Goal: Use online tool/utility: Utilize a website feature to perform a specific function

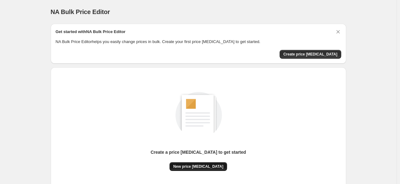
click at [216, 168] on button "New price [MEDICAL_DATA]" at bounding box center [199, 166] width 58 height 9
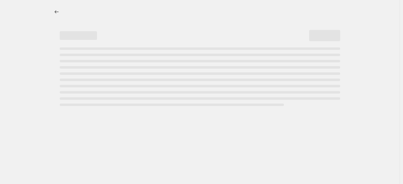
select select "percentage"
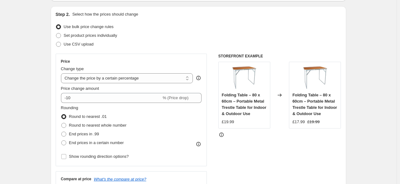
scroll to position [70, 0]
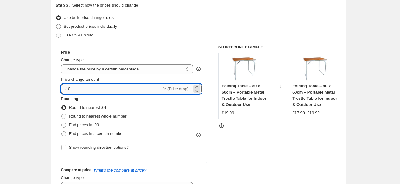
drag, startPoint x: 75, startPoint y: 88, endPoint x: 68, endPoint y: 88, distance: 7.2
click at [68, 88] on input "-10" at bounding box center [111, 89] width 101 height 10
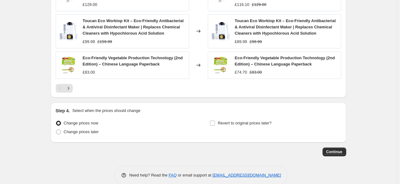
scroll to position [467, 0]
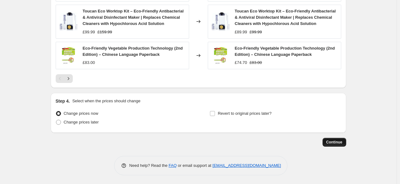
type input "-25"
click at [329, 140] on span "Continue" at bounding box center [335, 141] width 16 height 5
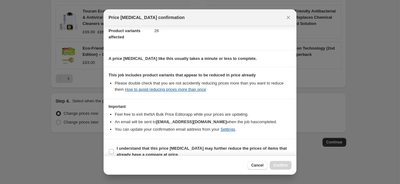
scroll to position [78, 0]
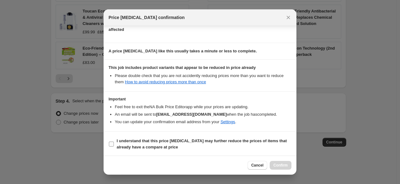
click at [111, 144] on input "I understand that this price [MEDICAL_DATA] may further reduce the prices of it…" at bounding box center [111, 143] width 5 height 5
checkbox input "true"
click at [278, 167] on span "Confirm" at bounding box center [281, 165] width 14 height 5
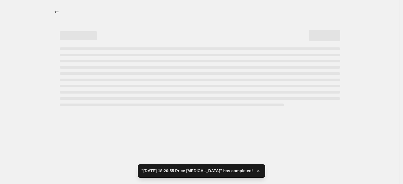
select select "percentage"
